Goal: Task Accomplishment & Management: Complete application form

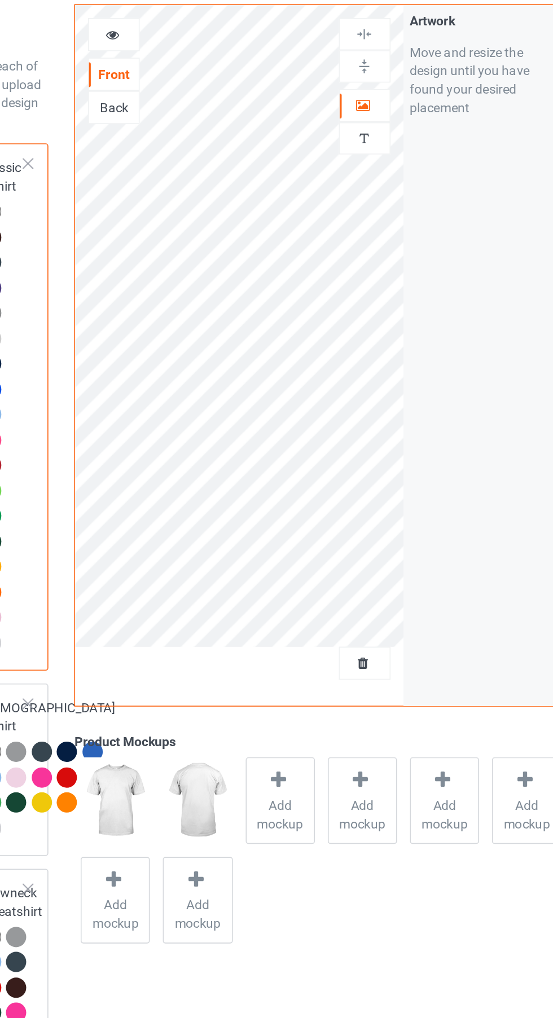
click at [365, 118] on div at bounding box center [356, 118] width 30 height 11
click at [201, 75] on icon at bounding box center [202, 73] width 10 height 8
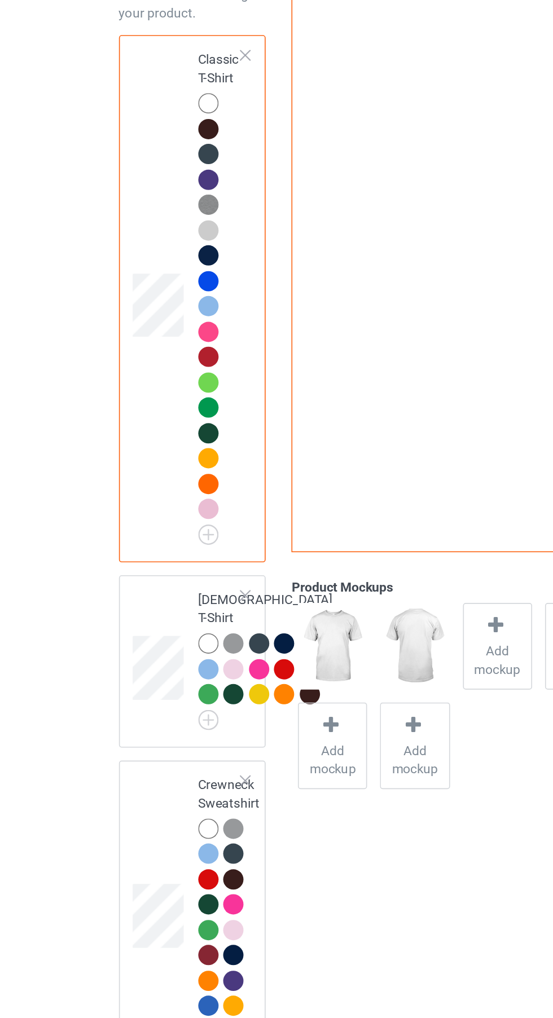
click at [168, 520] on div at bounding box center [174, 514] width 12 height 12
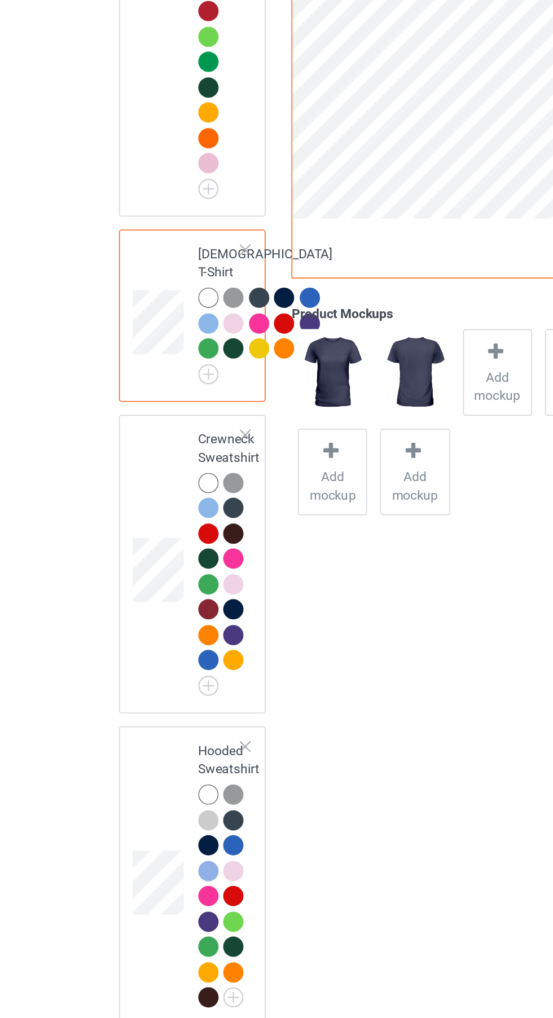
scroll to position [144, 0]
click at [127, 475] on div at bounding box center [129, 483] width 16 height 16
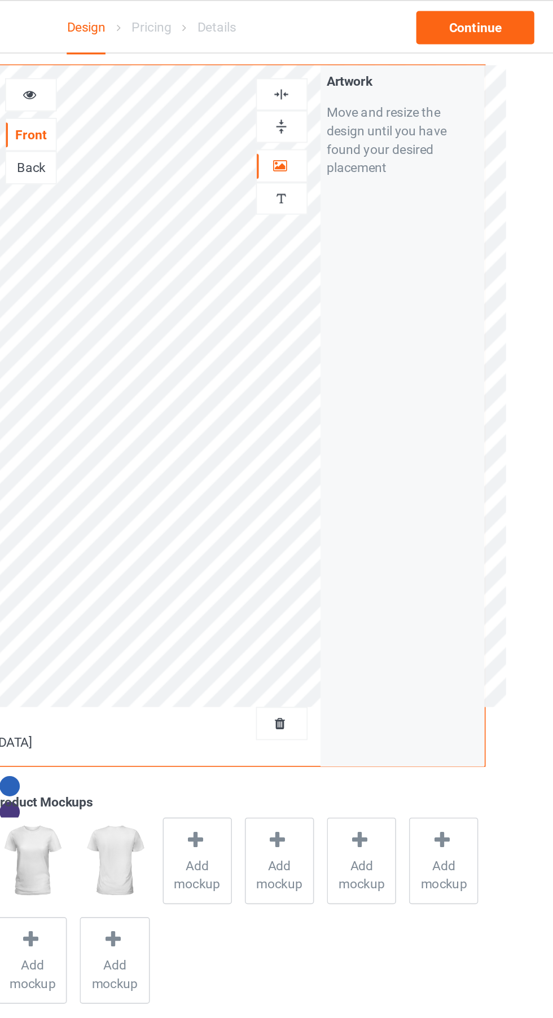
scroll to position [80, 0]
click at [205, 59] on icon at bounding box center [202, 56] width 10 height 8
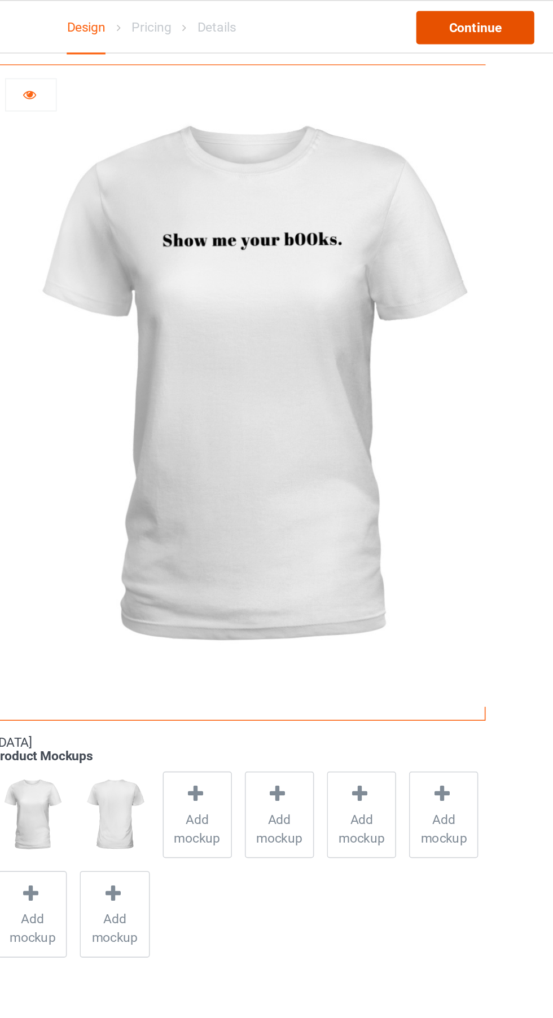
click at [466, 25] on div "Continue" at bounding box center [474, 17] width 72 height 20
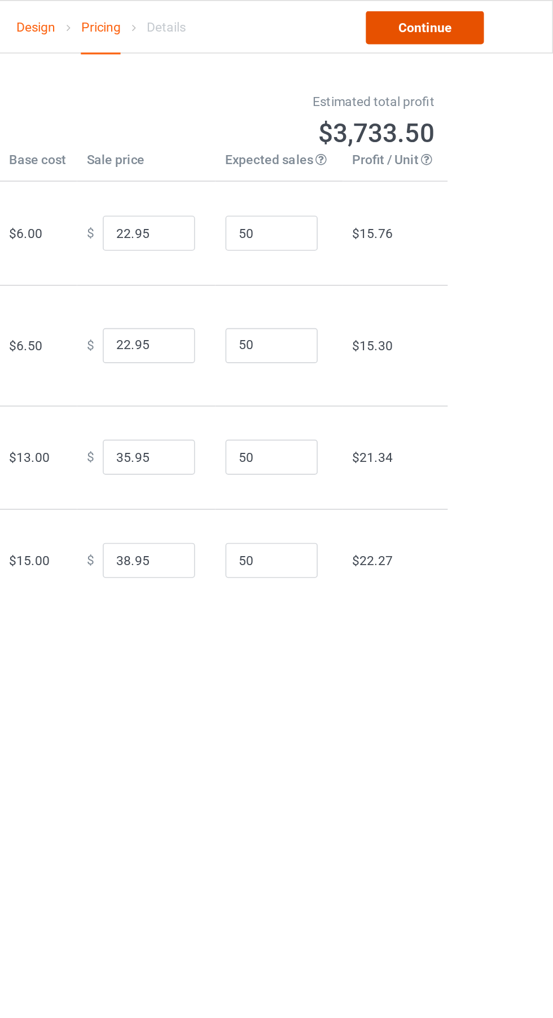
click at [471, 16] on link "Continue" at bounding box center [474, 17] width 72 height 20
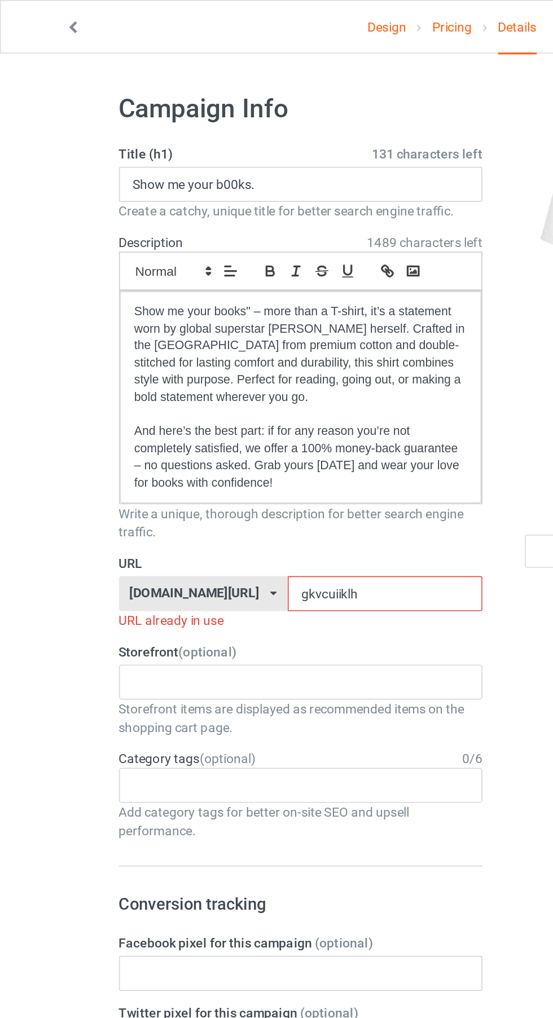
click at [180, 366] on input "gkvcuiiklh" at bounding box center [235, 363] width 119 height 21
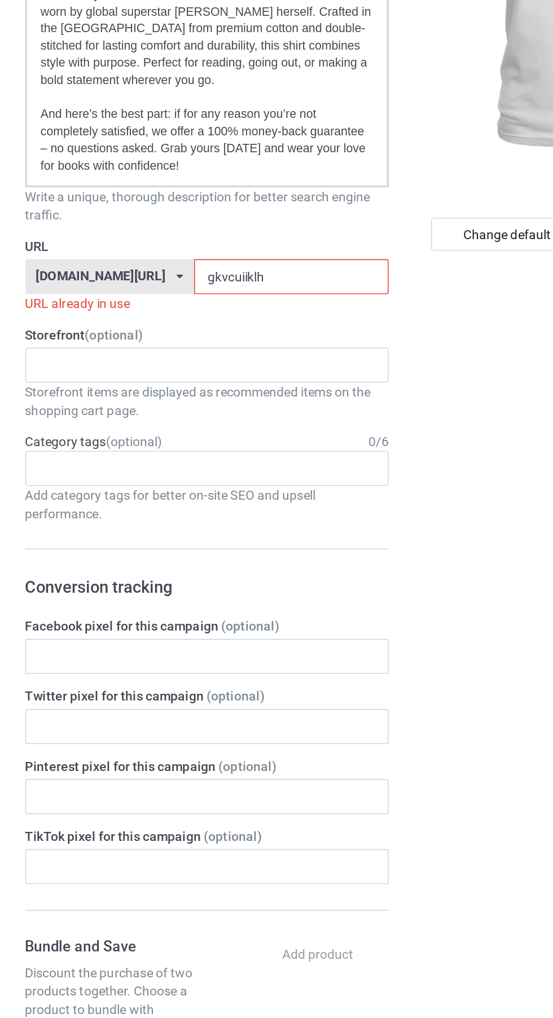
type input "gkvkcuiiklh"
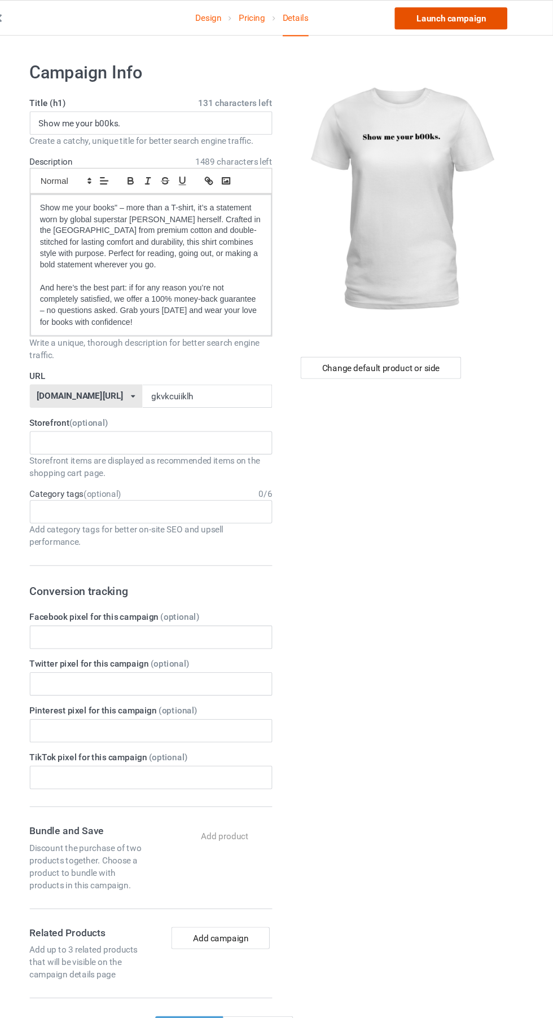
click at [435, 12] on link "Launch campaign" at bounding box center [458, 17] width 103 height 20
